Goal: Transaction & Acquisition: Purchase product/service

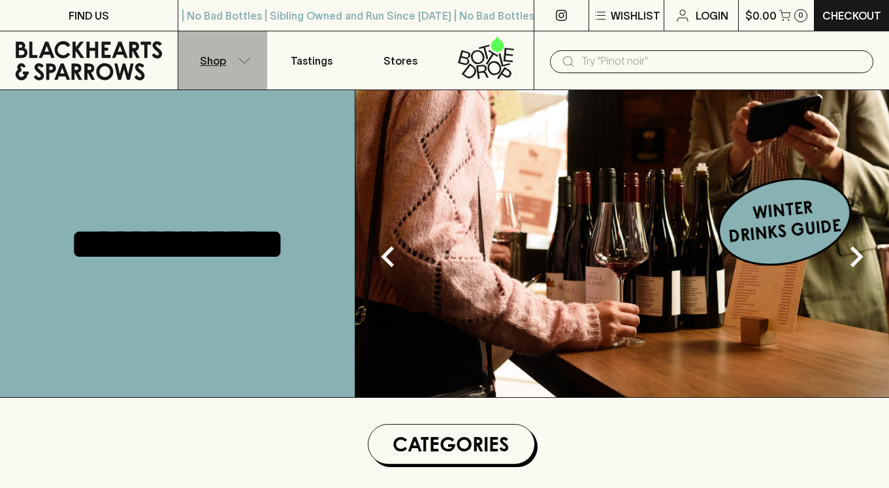
click at [212, 62] on p "Shop" at bounding box center [213, 61] width 26 height 16
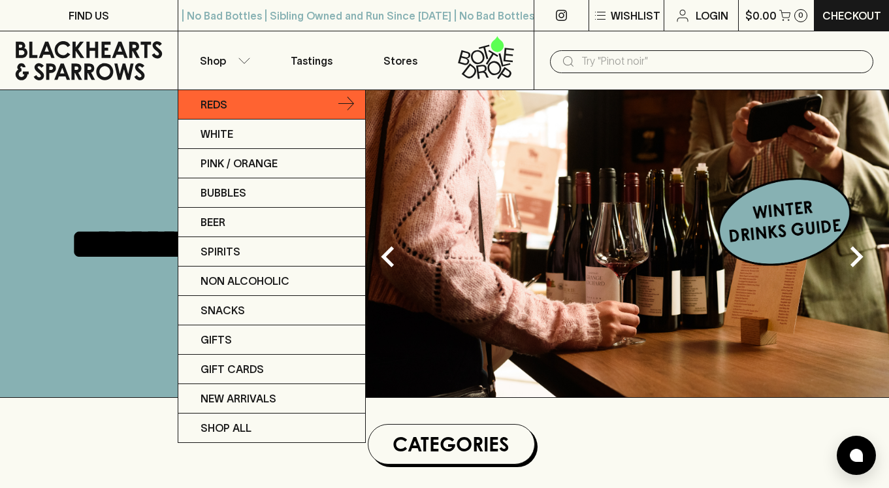
click at [214, 103] on p "Reds" at bounding box center [214, 105] width 27 height 16
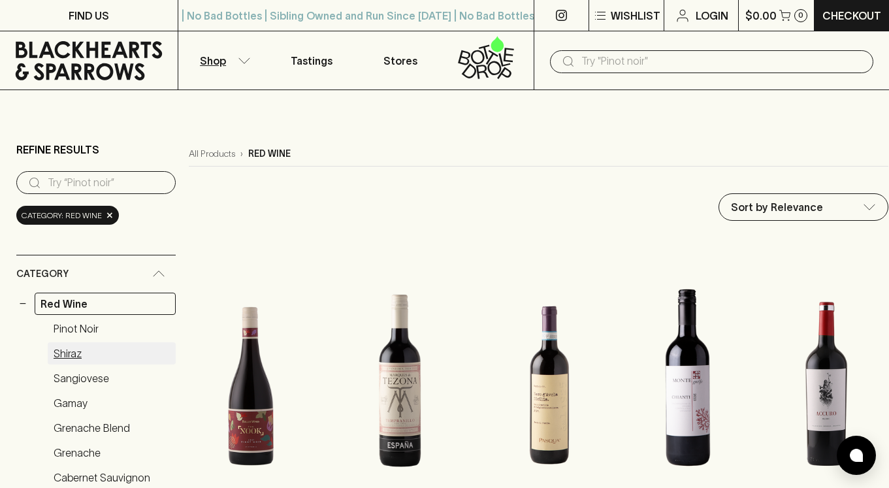
click at [71, 355] on link "Shiraz" at bounding box center [112, 353] width 128 height 22
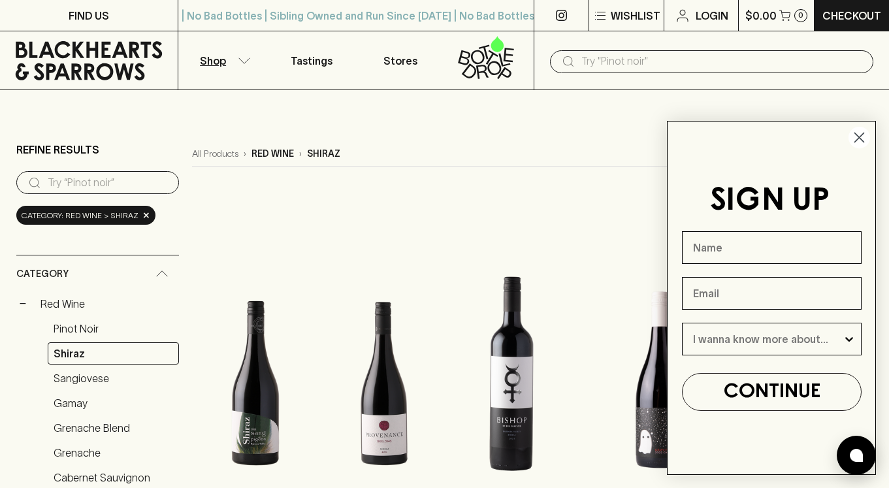
click at [862, 137] on circle "Close dialog" at bounding box center [859, 138] width 22 height 22
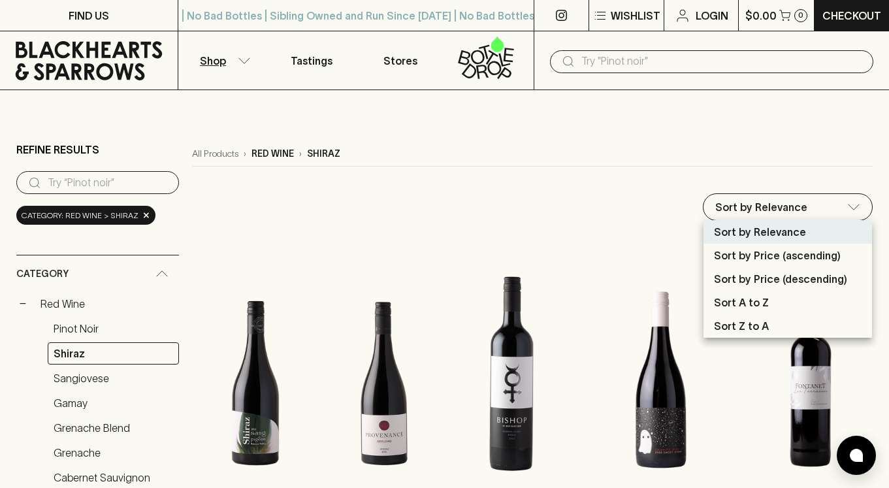
click at [636, 186] on div at bounding box center [444, 244] width 889 height 488
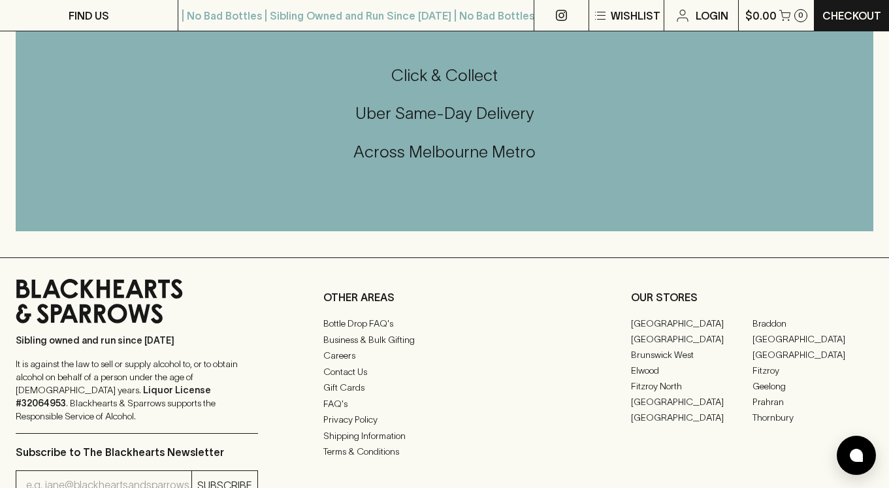
scroll to position [2017, 0]
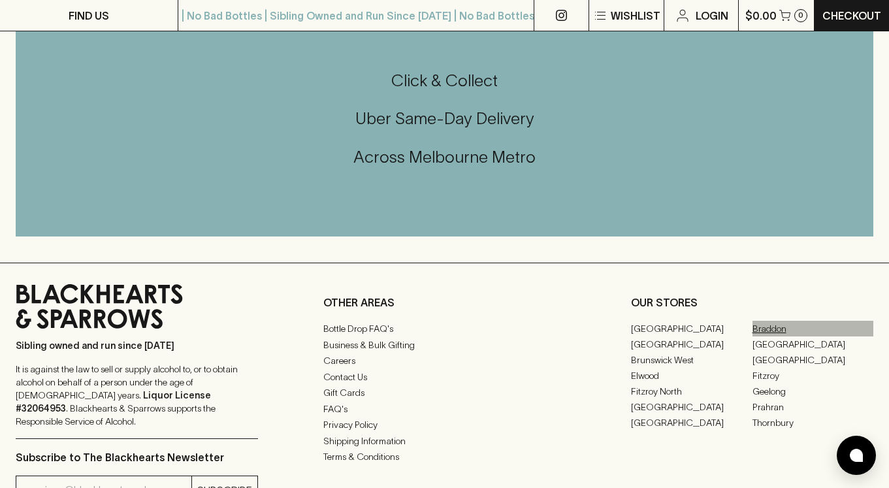
click at [769, 321] on link "Braddon" at bounding box center [812, 329] width 121 height 16
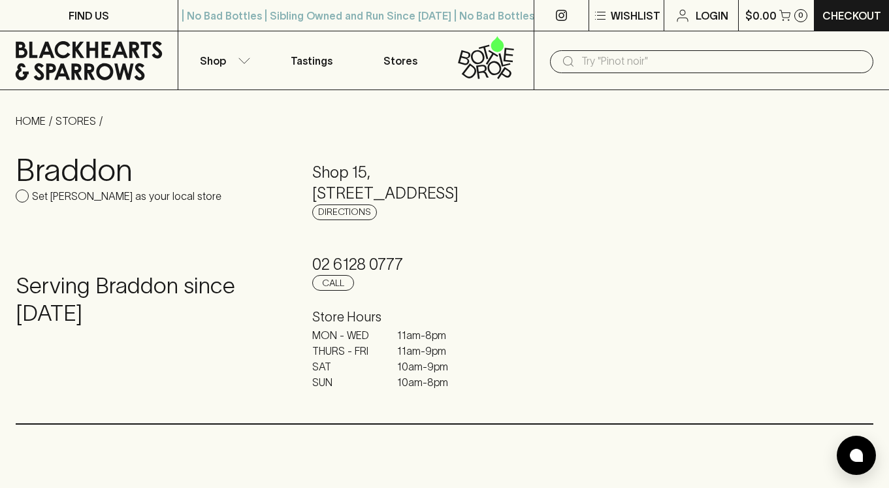
click at [25, 197] on input "Set [PERSON_NAME] as your local store" at bounding box center [22, 195] width 13 height 13
checkbox input "true"
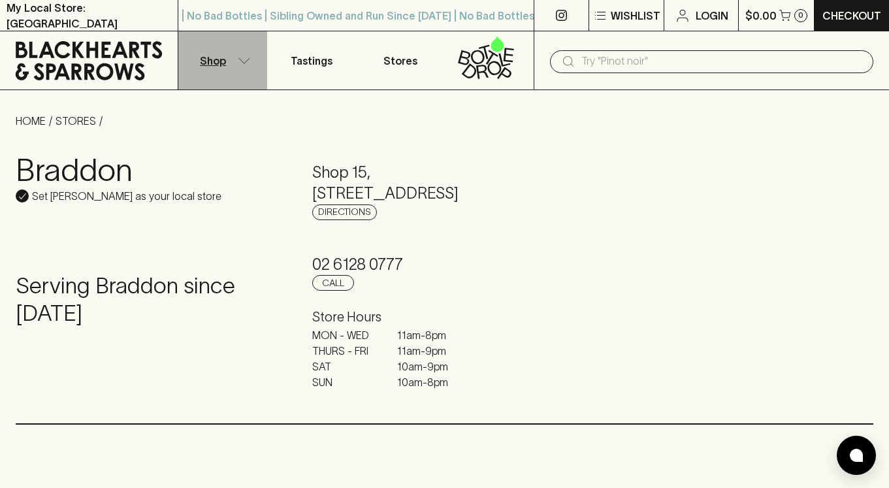
click at [217, 59] on p "Shop" at bounding box center [213, 61] width 26 height 16
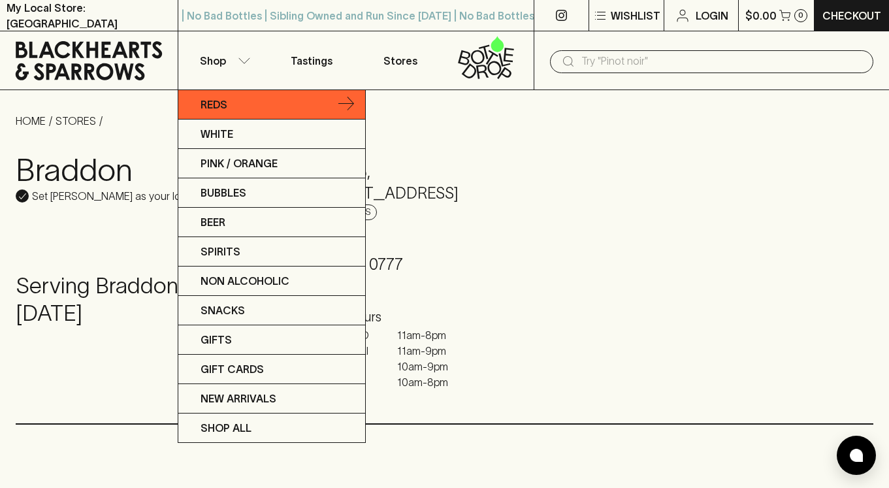
click at [224, 103] on p "Reds" at bounding box center [214, 105] width 27 height 16
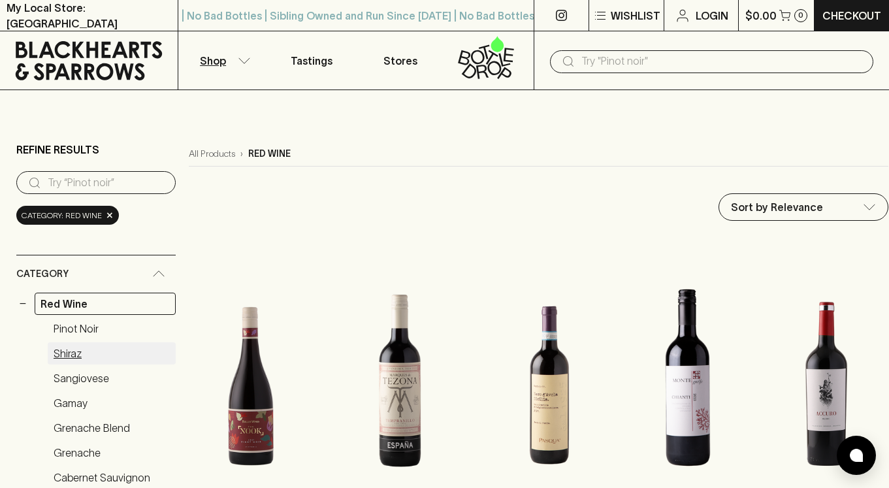
click at [76, 355] on link "Shiraz" at bounding box center [112, 353] width 128 height 22
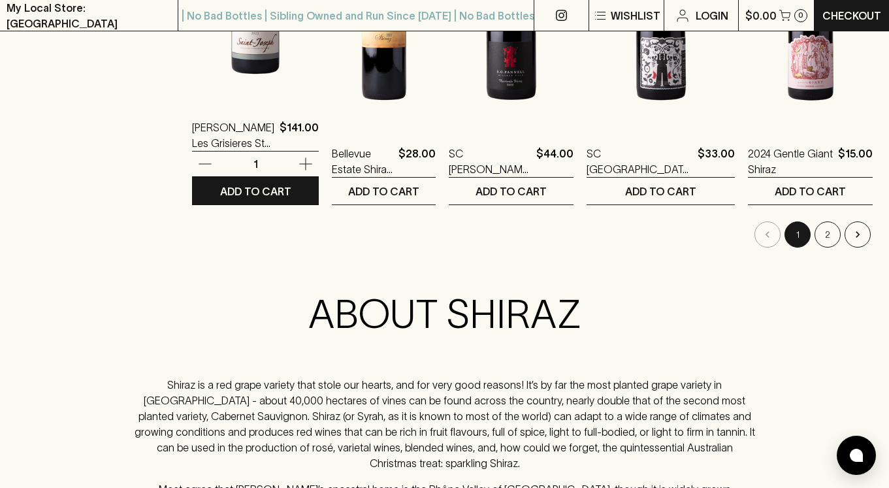
scroll to position [1407, 0]
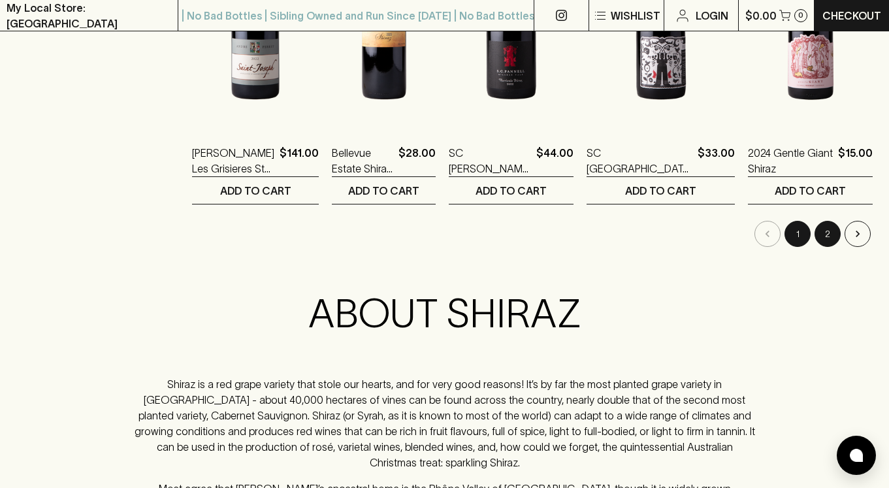
click at [830, 233] on button "2" at bounding box center [827, 234] width 26 height 26
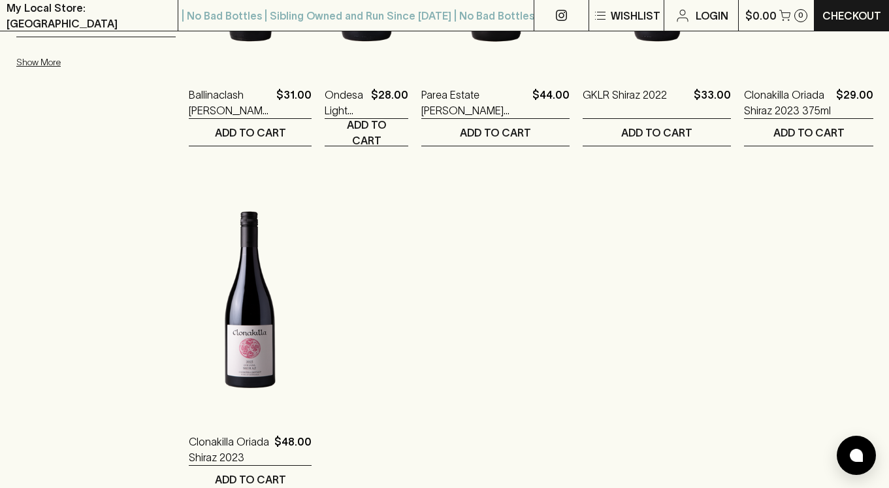
scroll to position [1119, 0]
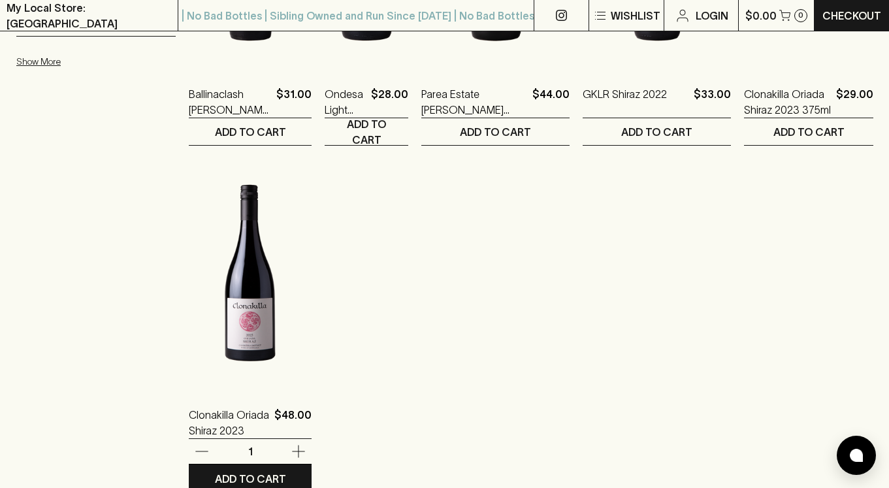
click at [256, 344] on img at bounding box center [250, 273] width 123 height 229
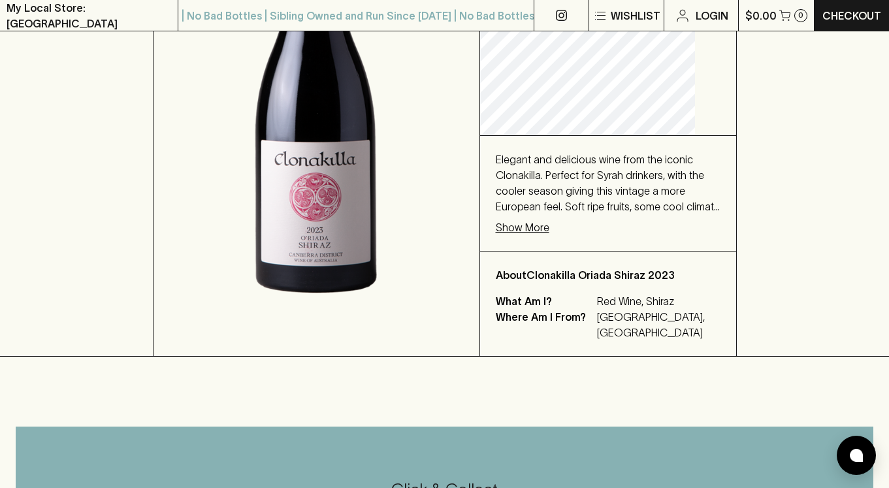
scroll to position [331, 0]
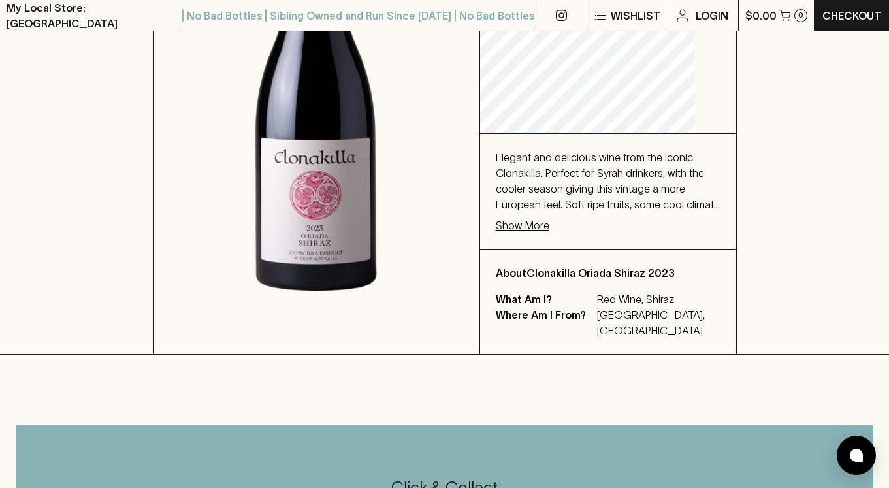
click at [537, 233] on p "Show More" at bounding box center [523, 225] width 54 height 16
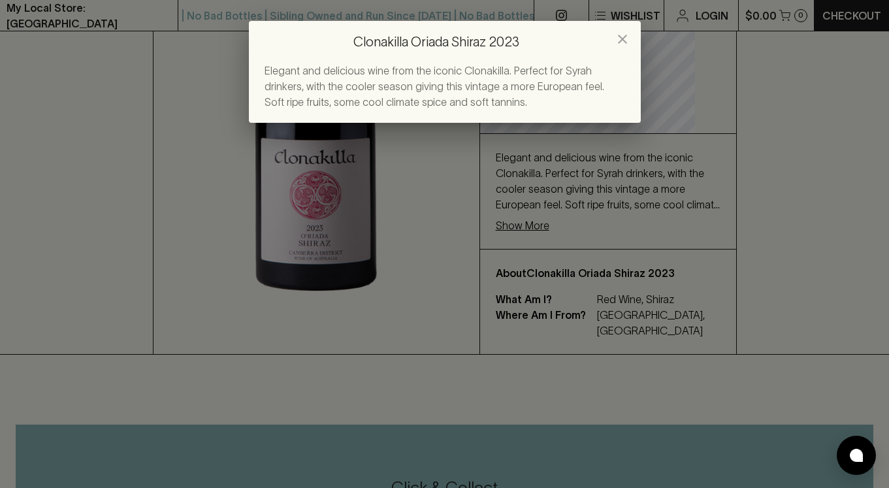
click at [622, 38] on icon "close" at bounding box center [623, 39] width 16 height 16
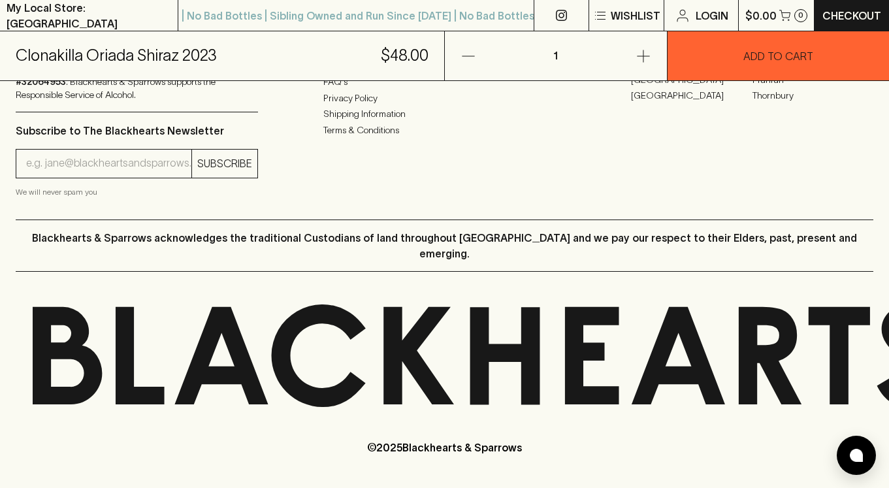
scroll to position [1074, 0]
